Goal: Find specific page/section: Find specific page/section

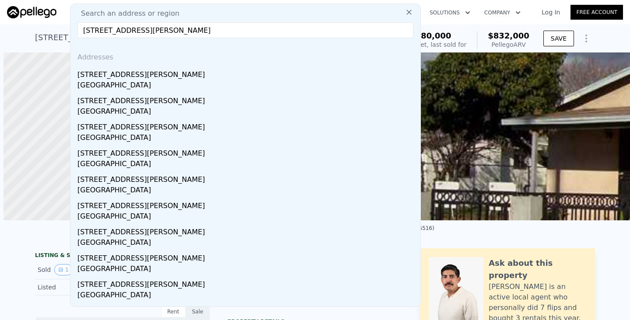
scroll to position [0, 4]
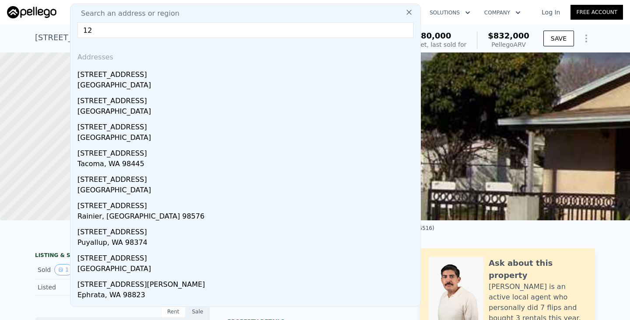
type input "1"
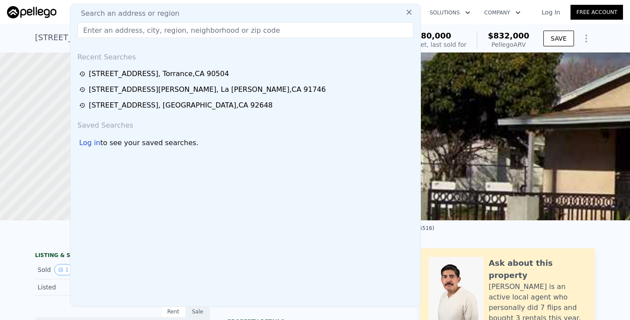
paste input "[STREET_ADDRESS]"
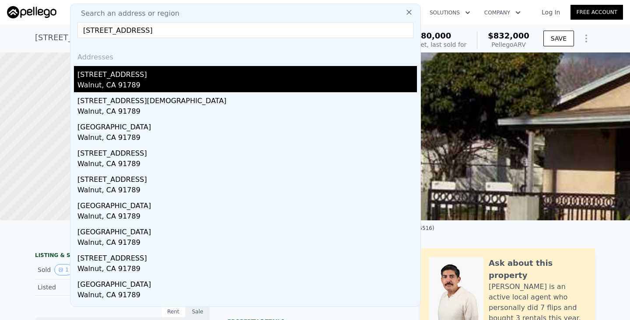
type input "[STREET_ADDRESS]"
click at [165, 71] on div "[STREET_ADDRESS]" at bounding box center [247, 73] width 340 height 14
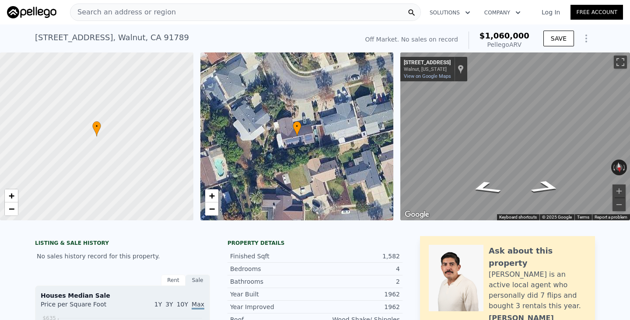
click at [257, 14] on div "Search an address or region" at bounding box center [245, 13] width 351 height 18
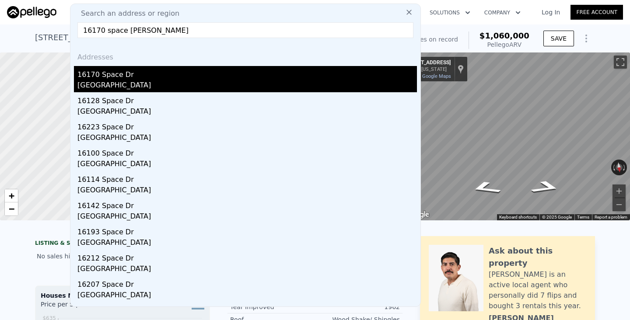
type input "16170 space [PERSON_NAME]"
click at [148, 83] on div "[GEOGRAPHIC_DATA]" at bounding box center [247, 86] width 340 height 12
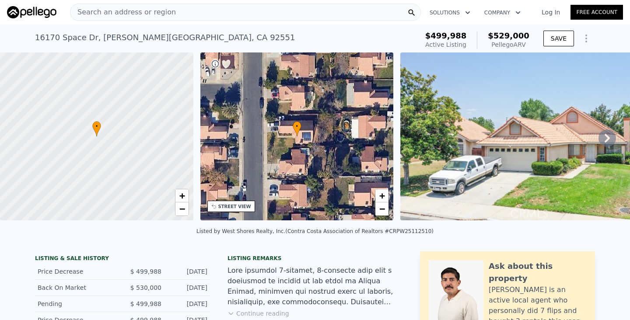
click at [171, 9] on div "Search an address or region" at bounding box center [245, 13] width 351 height 18
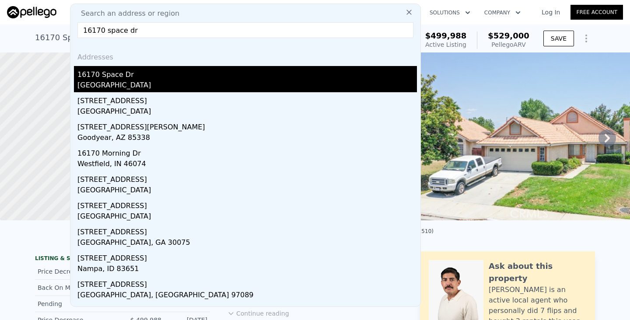
type input "16170 space dr"
click at [157, 86] on div "[GEOGRAPHIC_DATA]" at bounding box center [247, 86] width 340 height 12
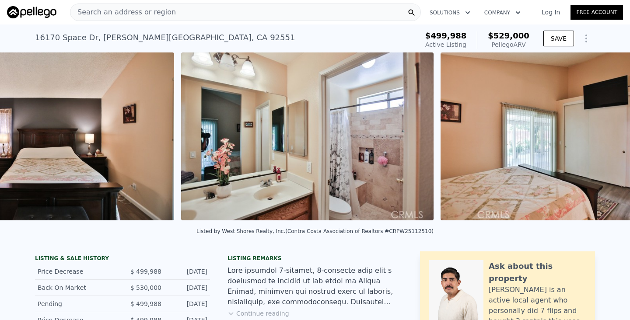
scroll to position [0, 1531]
